Goal: Check status: Check status

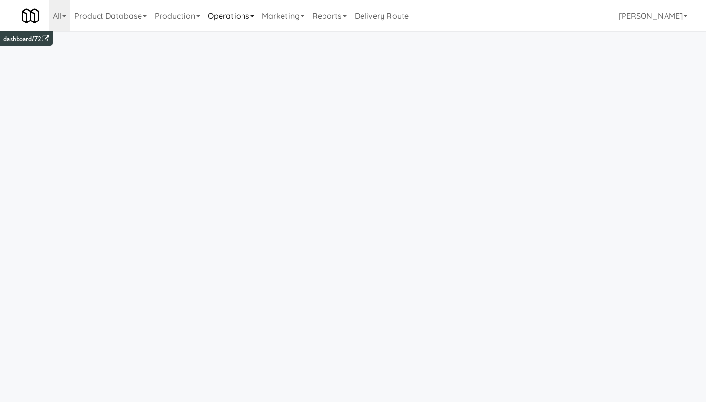
click at [226, 25] on link "Operations" at bounding box center [231, 15] width 54 height 31
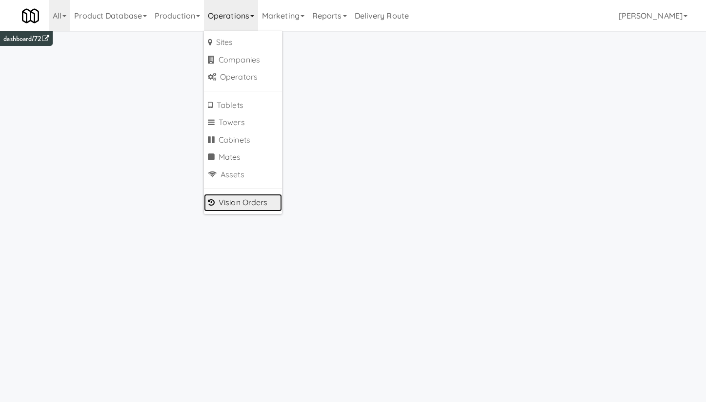
click at [256, 199] on link "Vision Orders" at bounding box center [243, 203] width 78 height 18
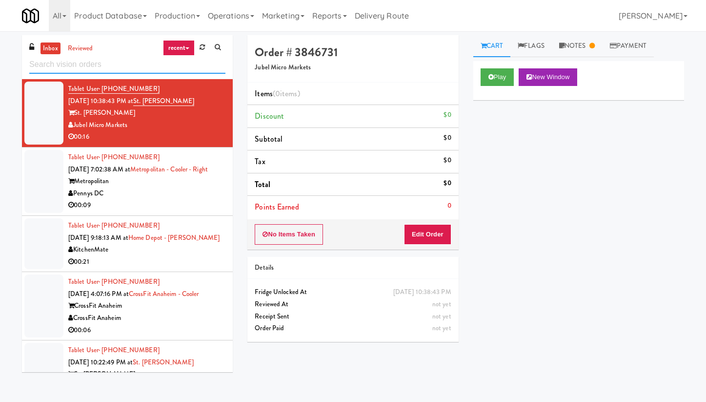
click at [101, 62] on input "text" at bounding box center [127, 65] width 196 height 18
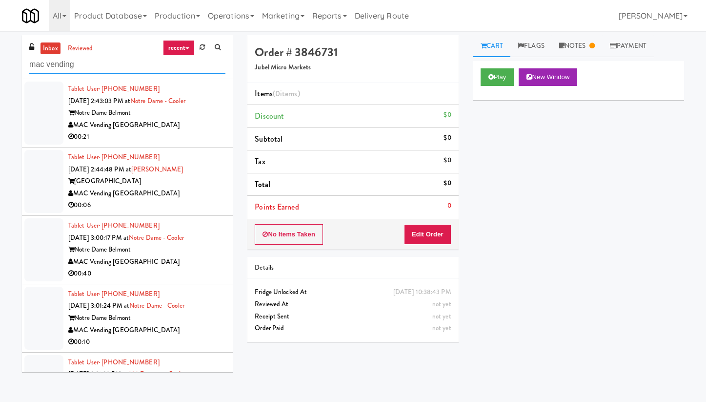
type input "mac vending"
